Goal: Transaction & Acquisition: Purchase product/service

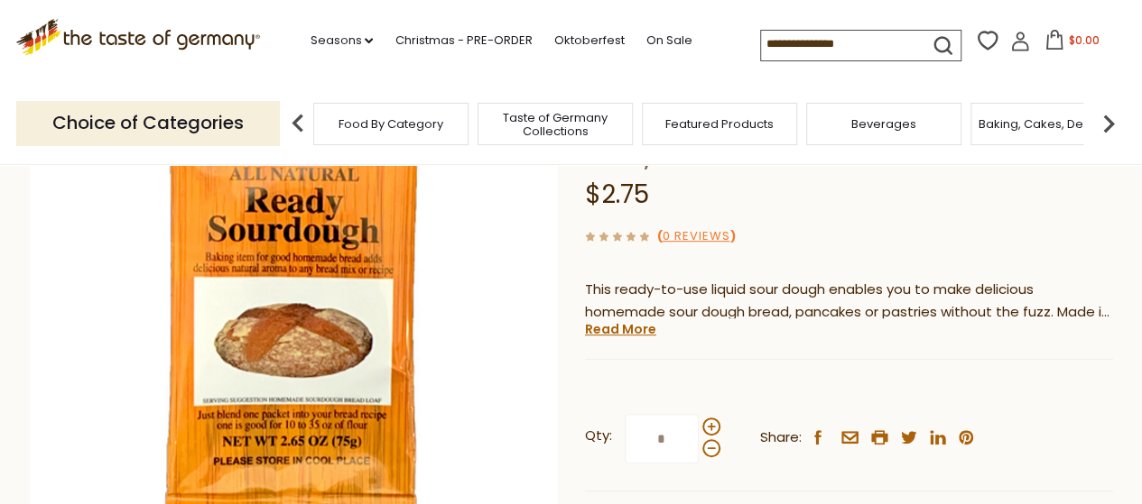
scroll to position [271, 0]
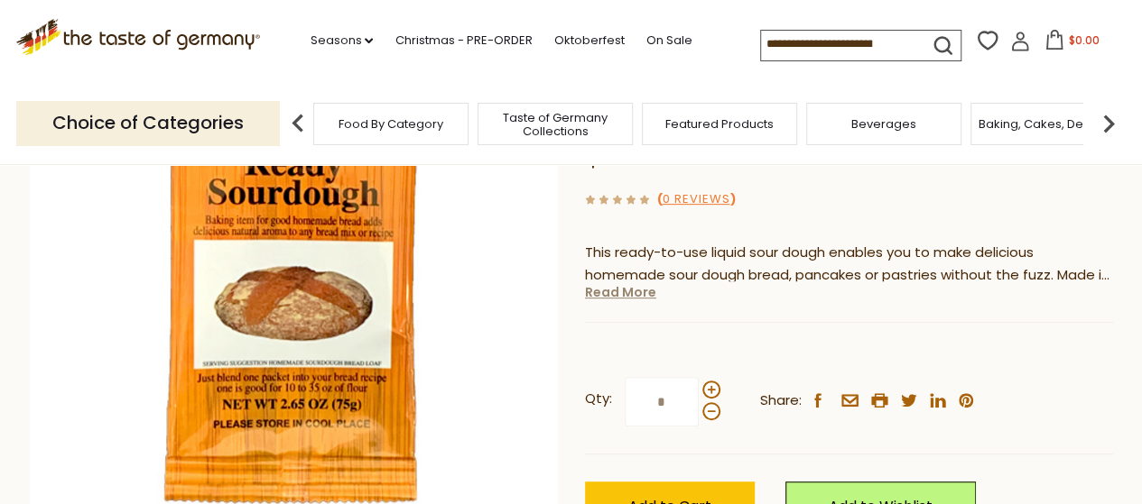
click at [603, 293] on link "Read More" at bounding box center [620, 292] width 71 height 18
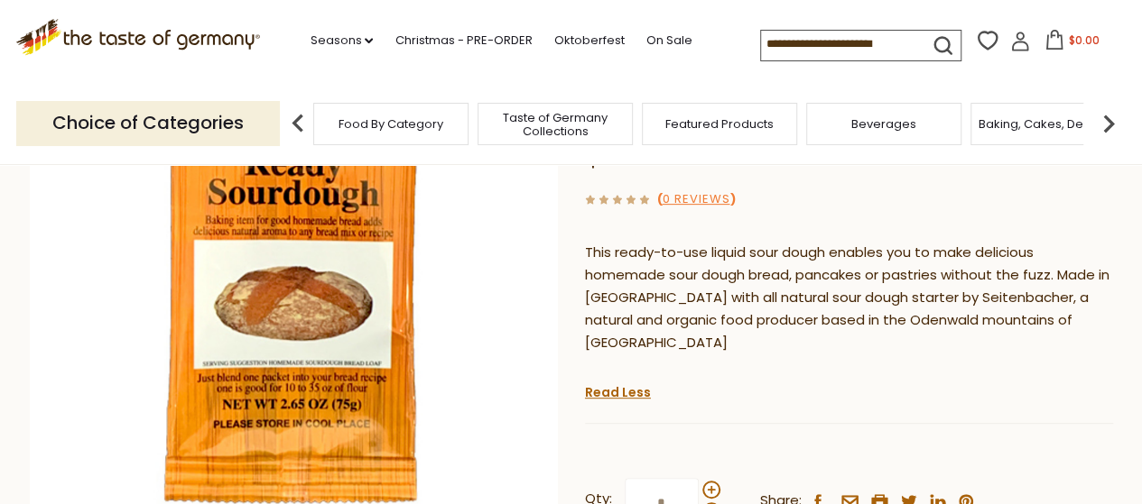
scroll to position [90, 0]
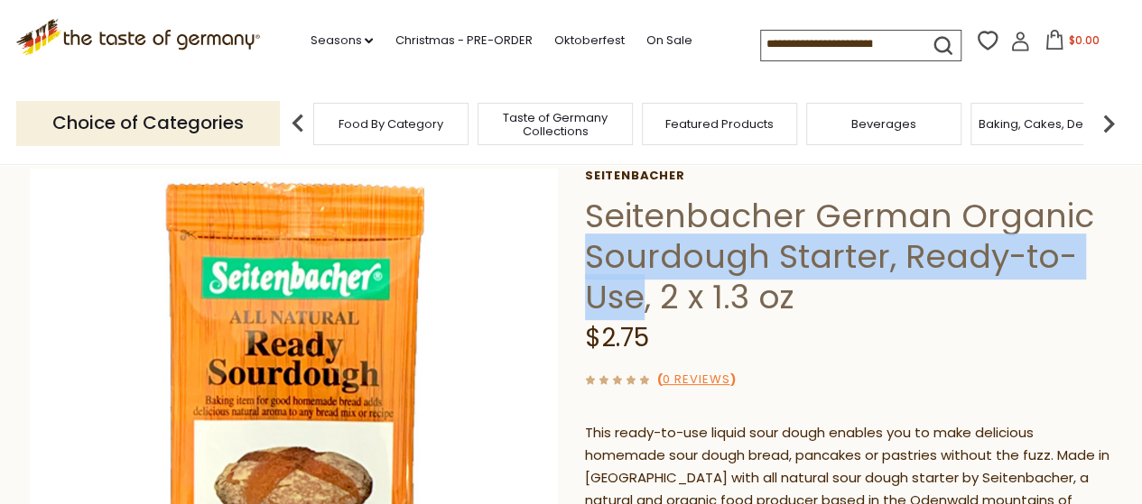
drag, startPoint x: 587, startPoint y: 260, endPoint x: 639, endPoint y: 306, distance: 69.7
click at [639, 306] on h1 "Seitenbacher German Organic Sourdough Starter, Ready-to-Use, 2 x 1.3 oz" at bounding box center [849, 257] width 528 height 122
click at [705, 265] on h1 "Seitenbacher German Organic Sourdough Starter, Ready-to-Use, 2 x 1.3 oz" at bounding box center [849, 257] width 528 height 122
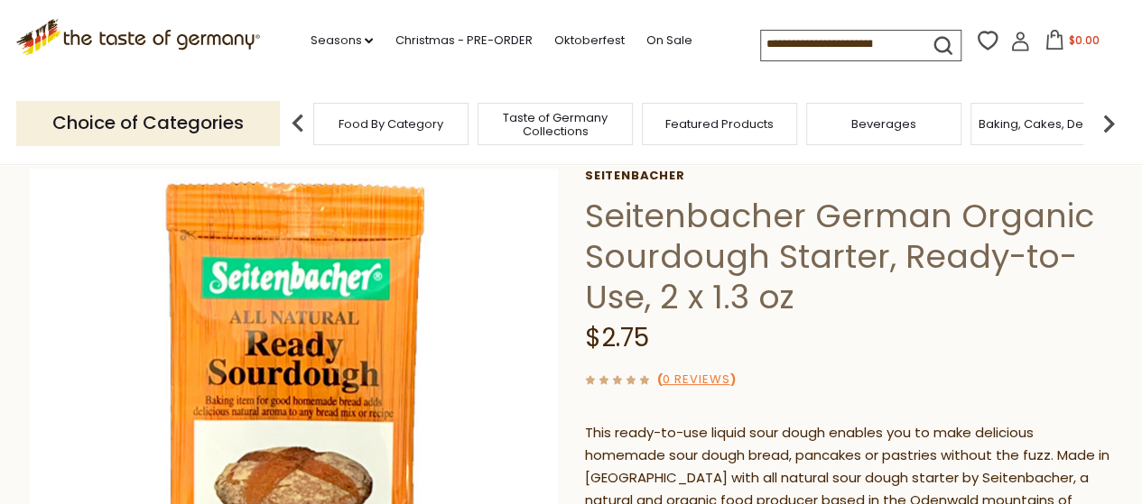
drag, startPoint x: 599, startPoint y: 328, endPoint x: 653, endPoint y: 330, distance: 54.2
click at [653, 330] on div "$2.75" at bounding box center [849, 339] width 528 height 42
drag, startPoint x: 661, startPoint y: 290, endPoint x: 798, endPoint y: 290, distance: 136.3
click at [798, 290] on h1 "Seitenbacher German Organic Sourdough Starter, Ready-to-Use, 2 x 1.3 oz" at bounding box center [849, 257] width 528 height 122
copy h1 "2 x 1.3 oz"
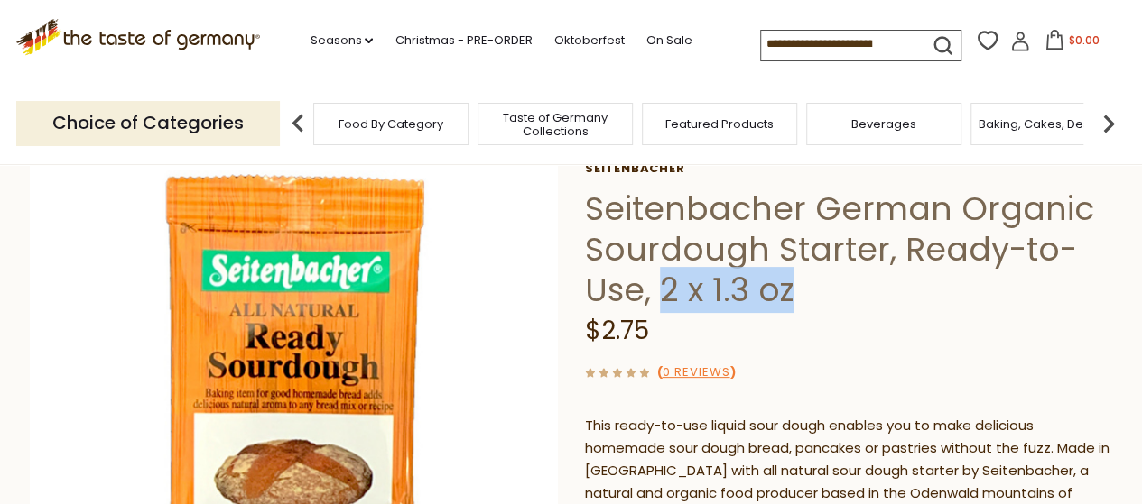
scroll to position [101, 0]
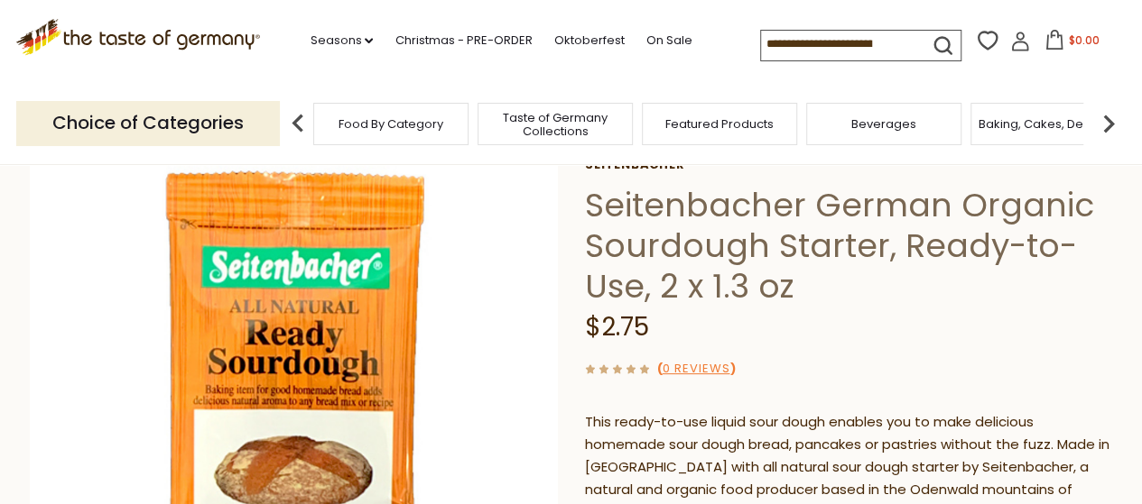
click at [818, 245] on h1 "Seitenbacher German Organic Sourdough Starter, Ready-to-Use, 2 x 1.3 oz" at bounding box center [849, 246] width 528 height 122
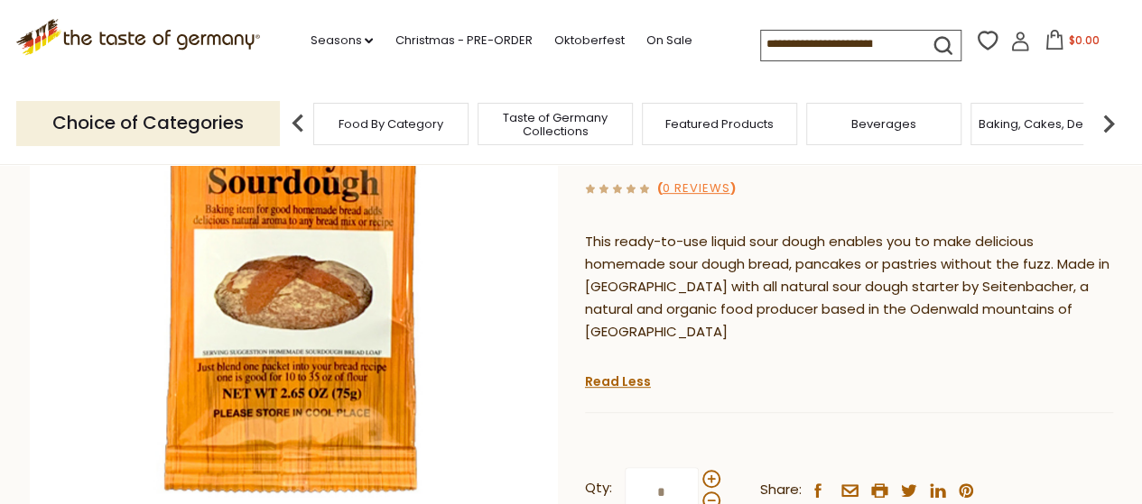
scroll to position [191, 0]
